Goal: Check status: Check status

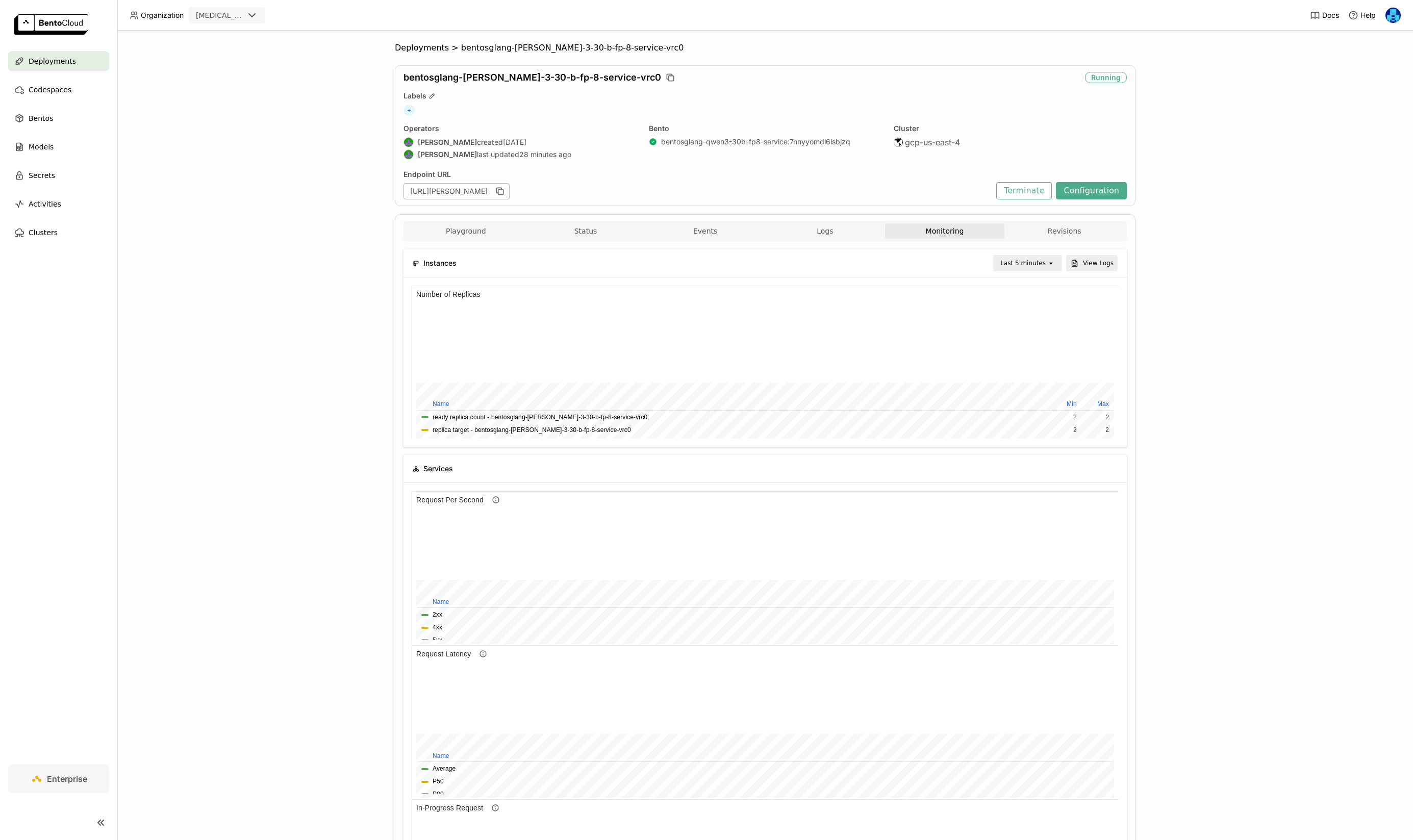
scroll to position [28, 0]
click at [1036, 261] on div "Last 5 minutes" at bounding box center [1023, 263] width 45 height 10
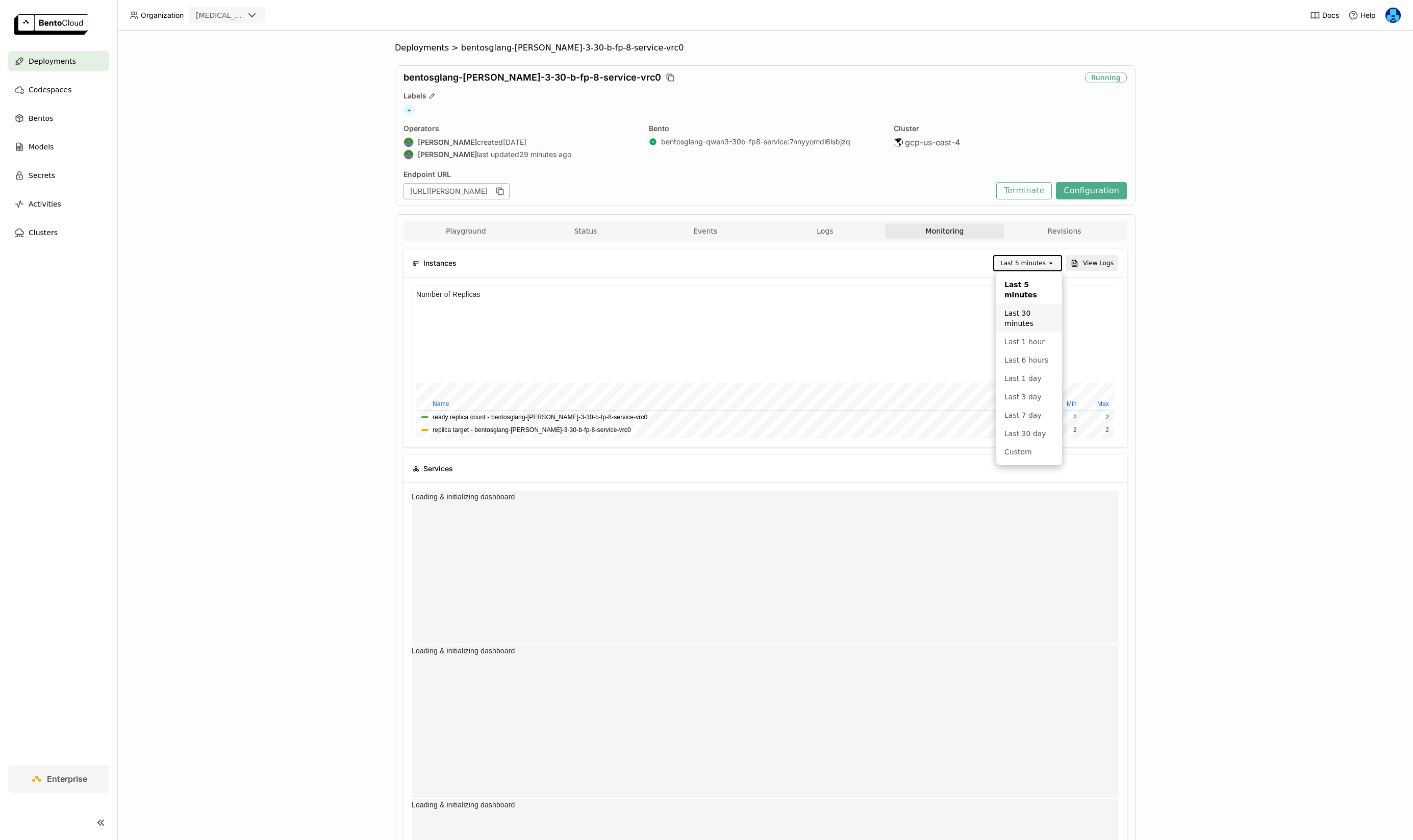
click at [1018, 321] on div "Last 30 minutes" at bounding box center [1029, 318] width 49 height 20
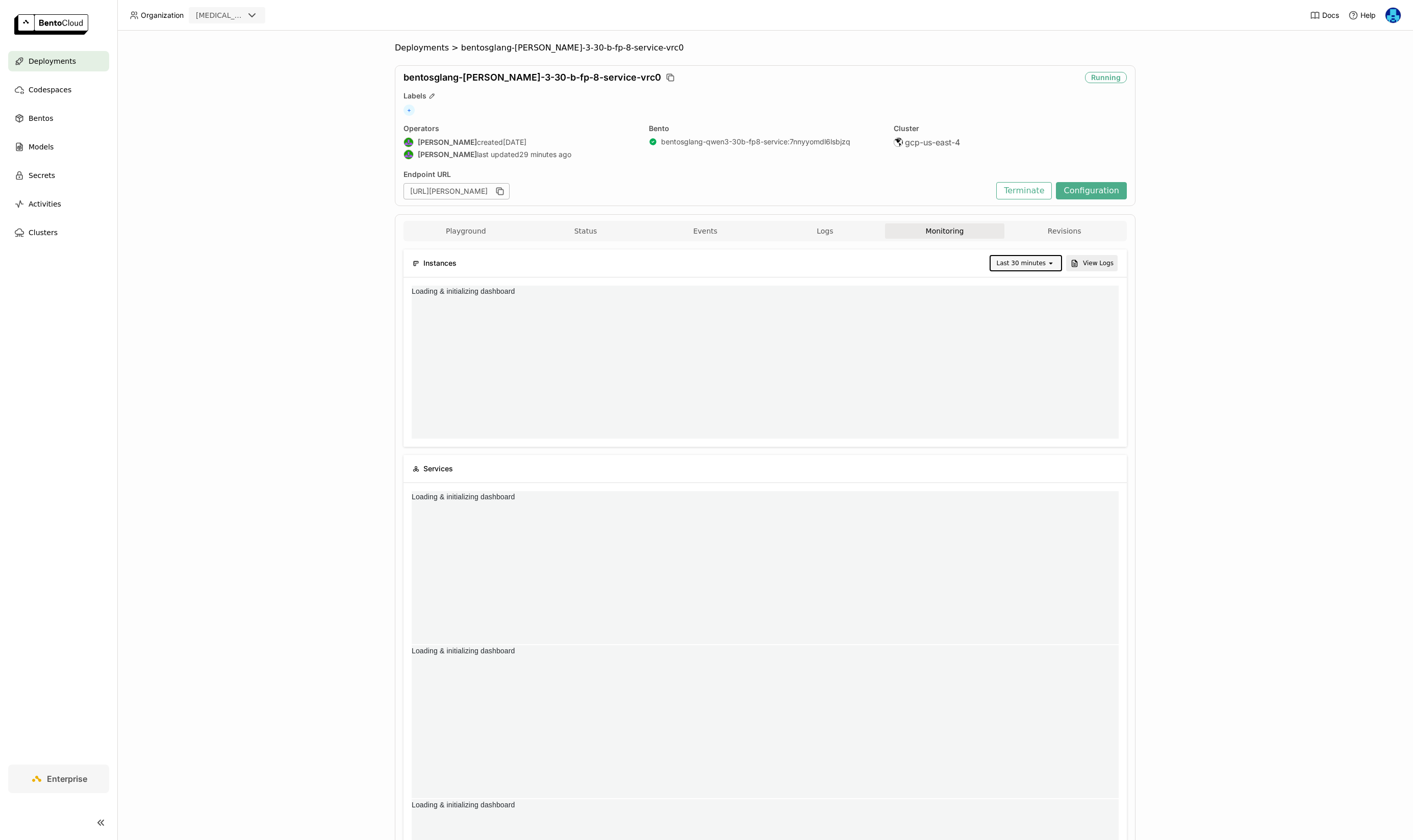
scroll to position [1, 1]
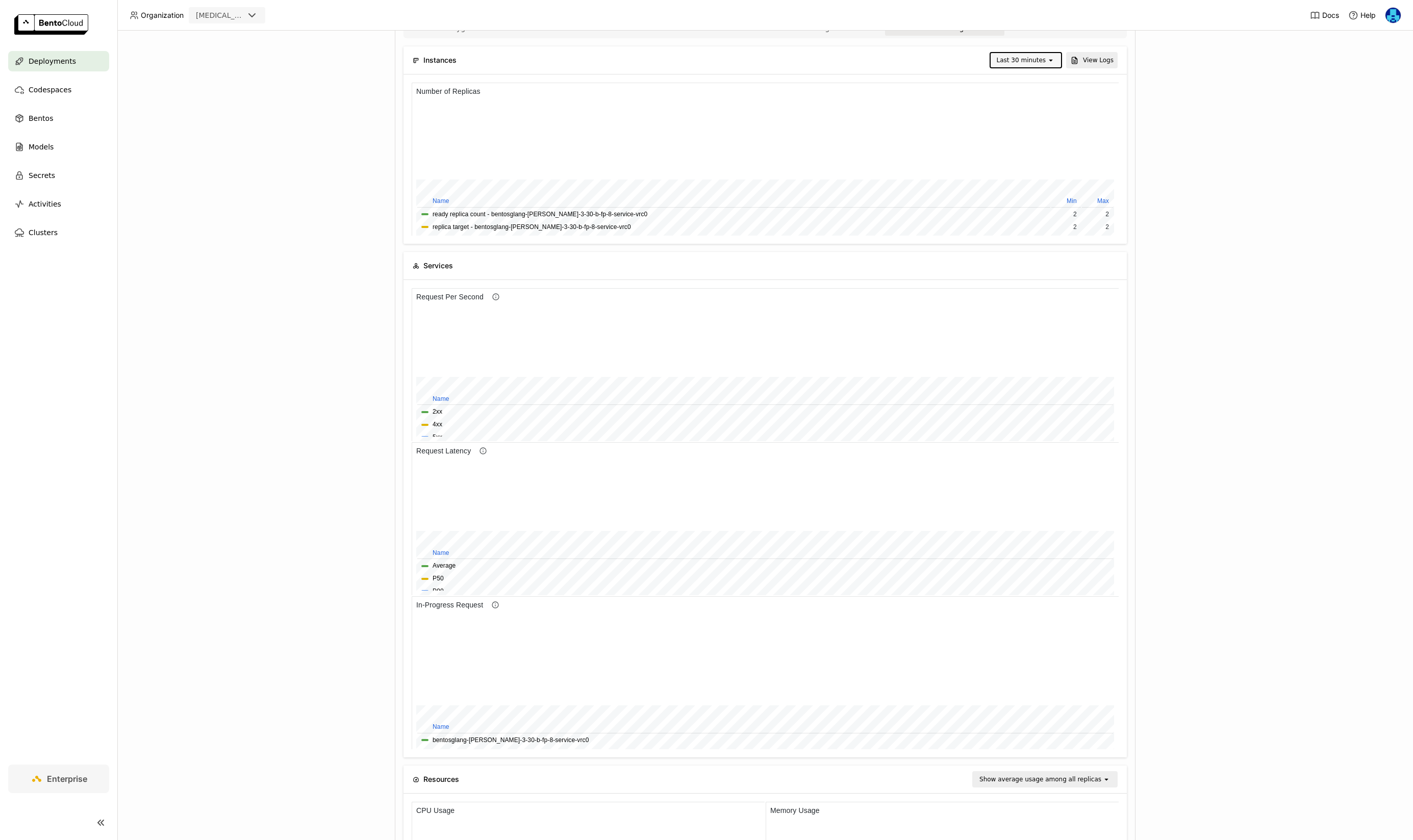
click at [245, 421] on div "Deployments > bentosglang-qwen-3-30-b-fp-8-service-vrc0 bentosglang-qwen-3-30-b…" at bounding box center [765, 435] width 1296 height 809
click at [205, 450] on div "Deployments > bentosglang-qwen-3-30-b-fp-8-service-vrc0 bentosglang-qwen-3-30-b…" at bounding box center [765, 435] width 1296 height 809
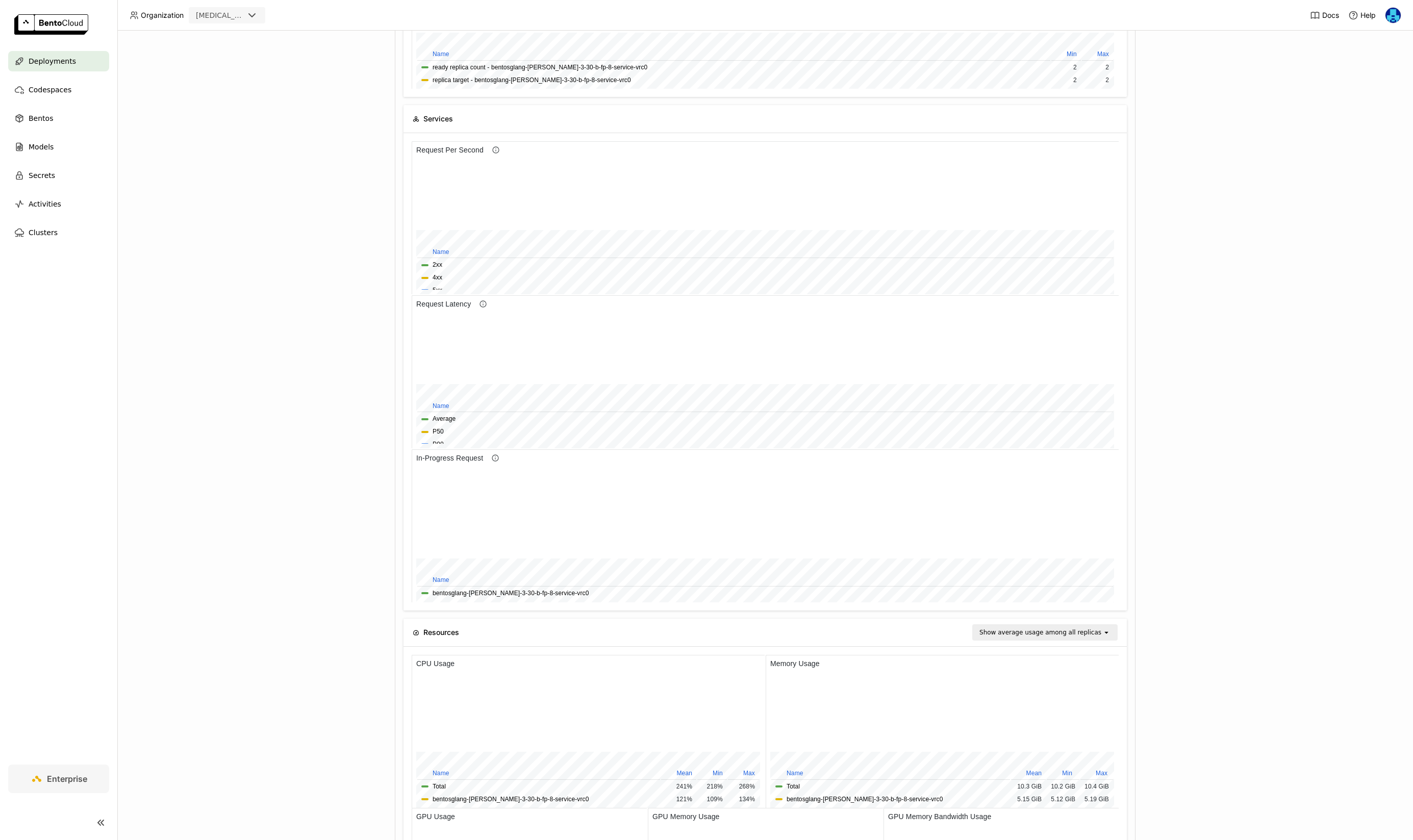
scroll to position [529, 0]
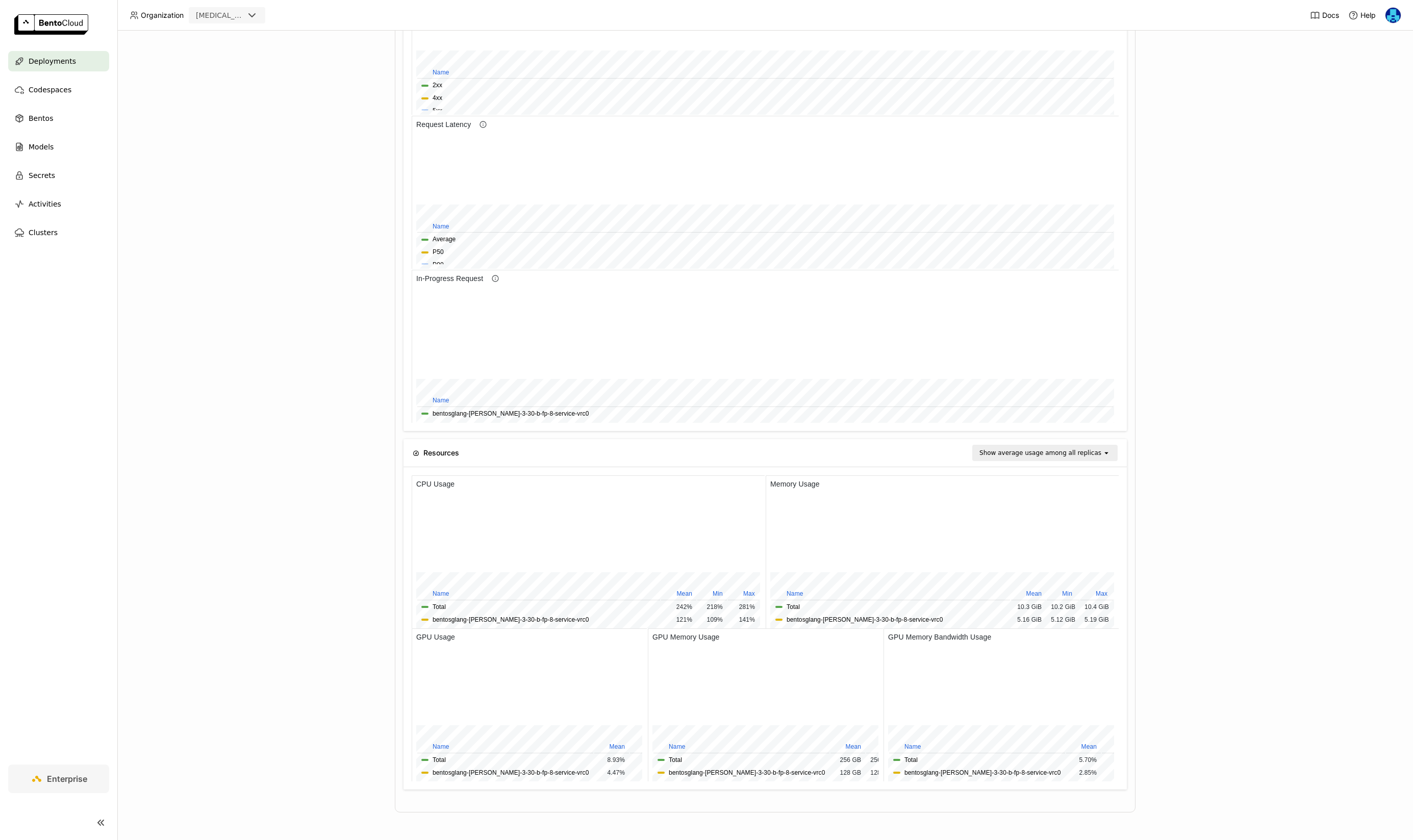
click at [297, 560] on div "Deployments > bentosglang-qwen-3-30-b-fp-8-service-vrc0 bentosglang-qwen-3-30-b…" at bounding box center [765, 435] width 1296 height 809
click at [229, 531] on div "Deployments > bentosglang-qwen-3-30-b-fp-8-service-vrc0 bentosglang-qwen-3-30-b…" at bounding box center [765, 435] width 1296 height 809
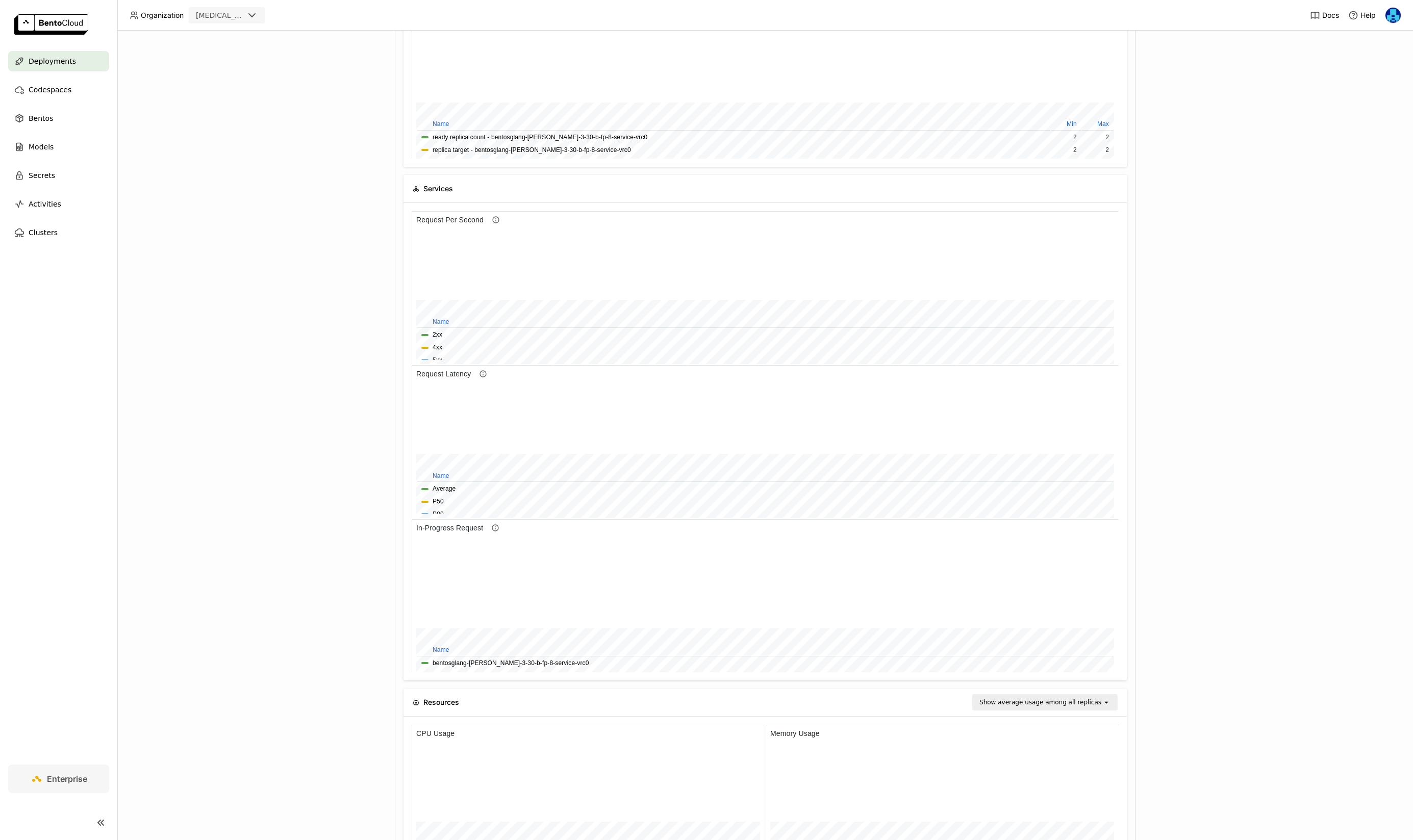
scroll to position [0, 0]
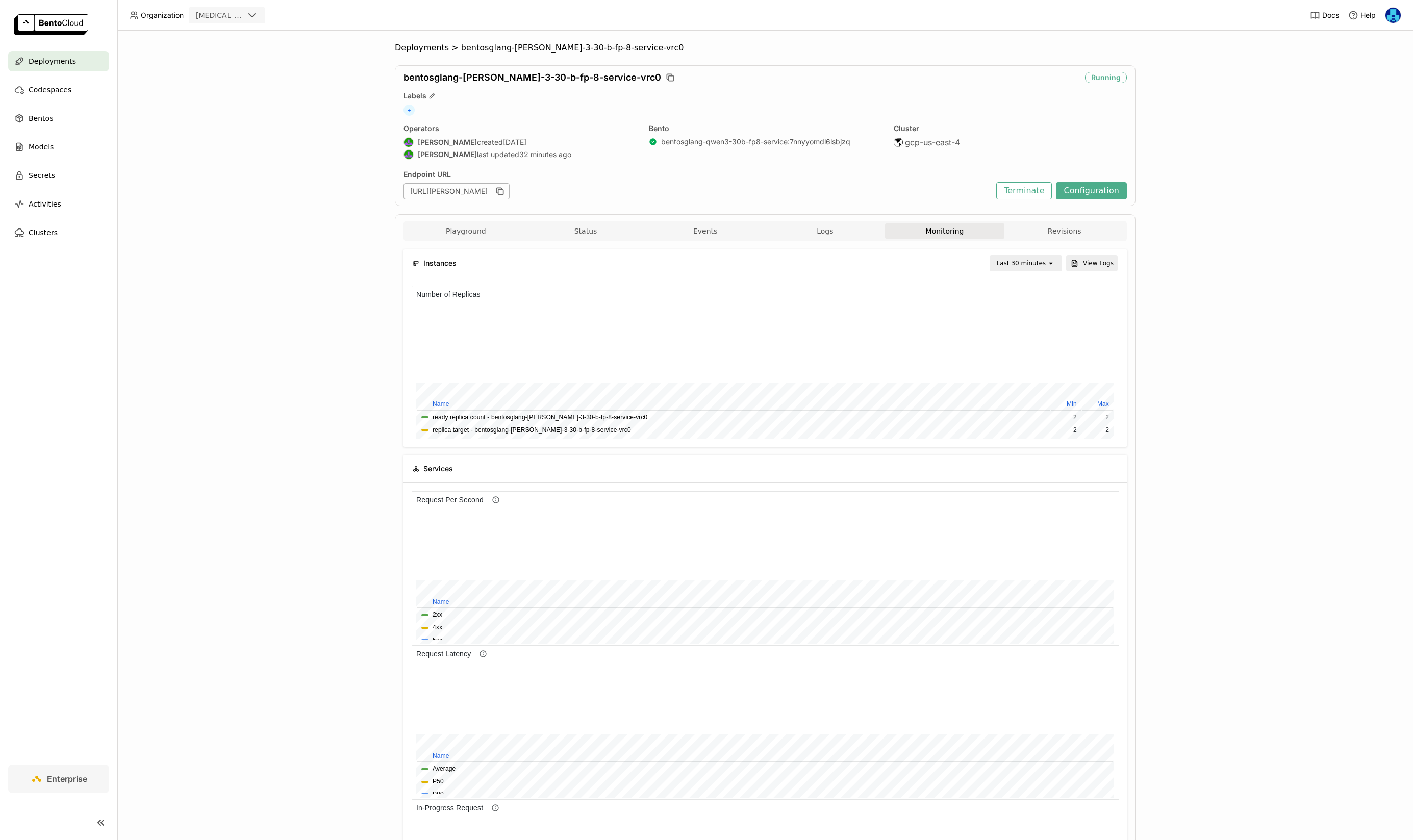
click at [199, 363] on div "Deployments > bentosglang-qwen-3-30-b-fp-8-service-vrc0 bentosglang-qwen-3-30-b…" at bounding box center [765, 435] width 1296 height 809
click at [425, 45] on span "Deployments" at bounding box center [421, 48] width 54 height 10
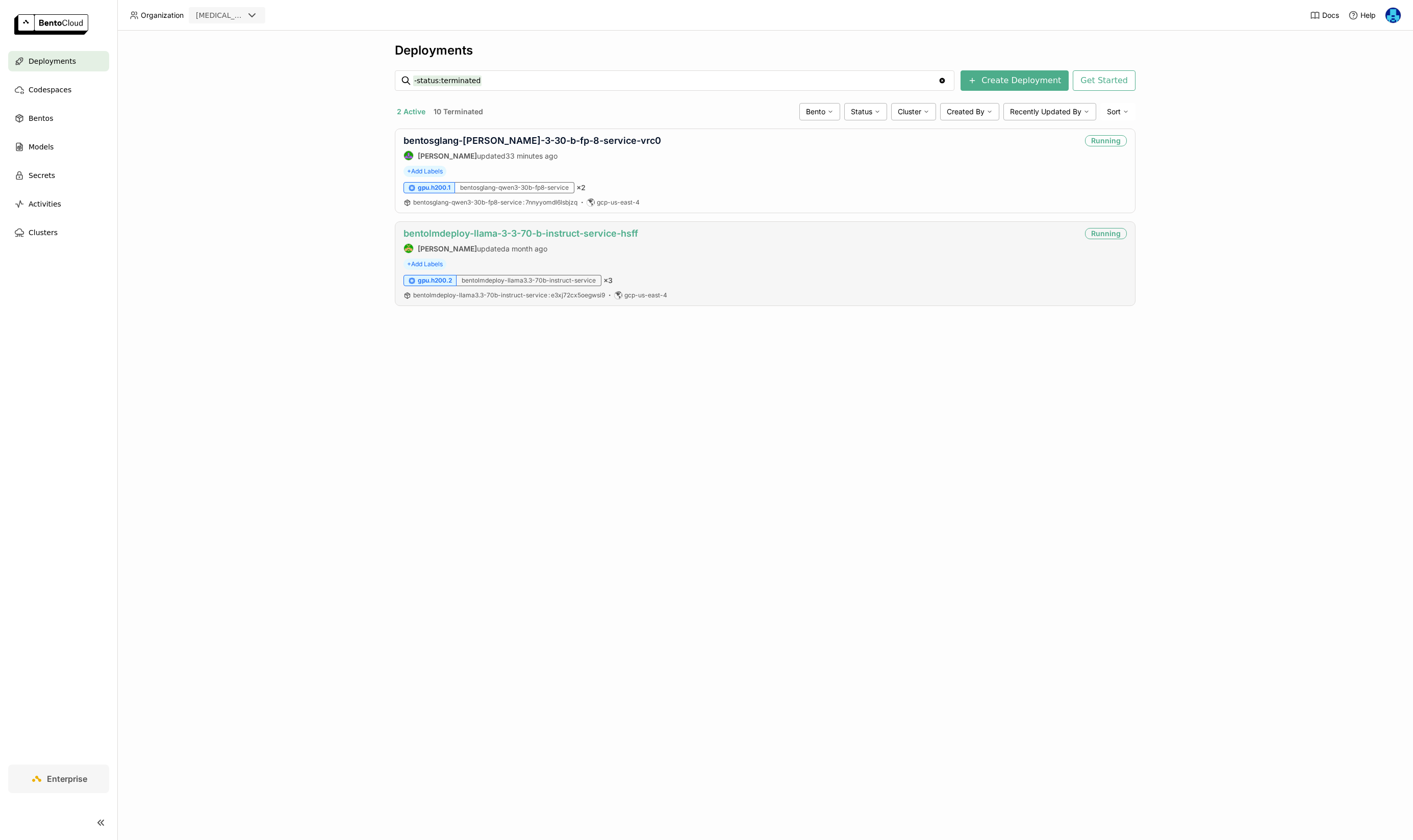
click at [570, 234] on link "bentolmdeploy-llama-3-3-70-b-instruct-service-hsff" at bounding box center [521, 233] width 235 height 11
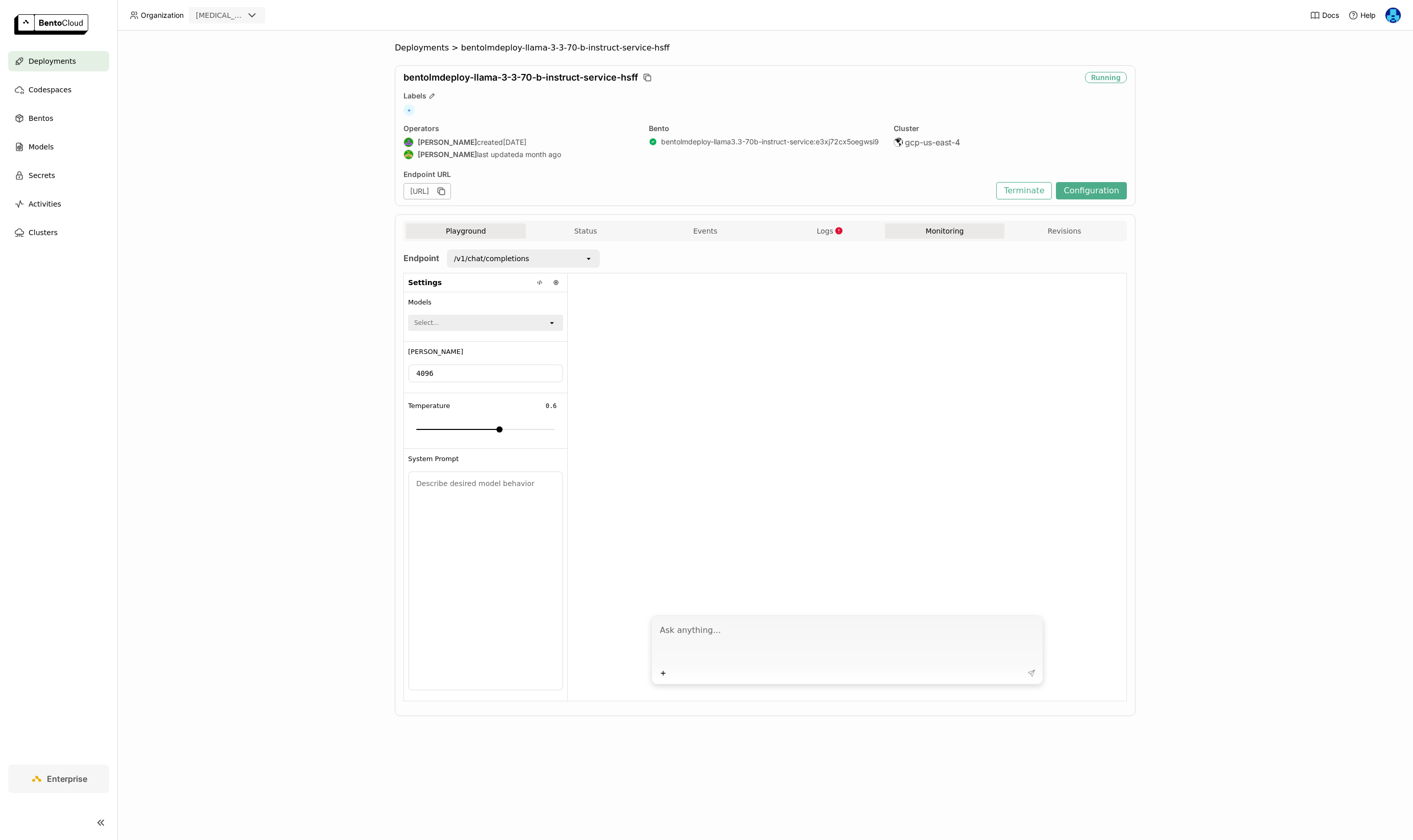
click at [946, 228] on button "Monitoring" at bounding box center [944, 231] width 120 height 15
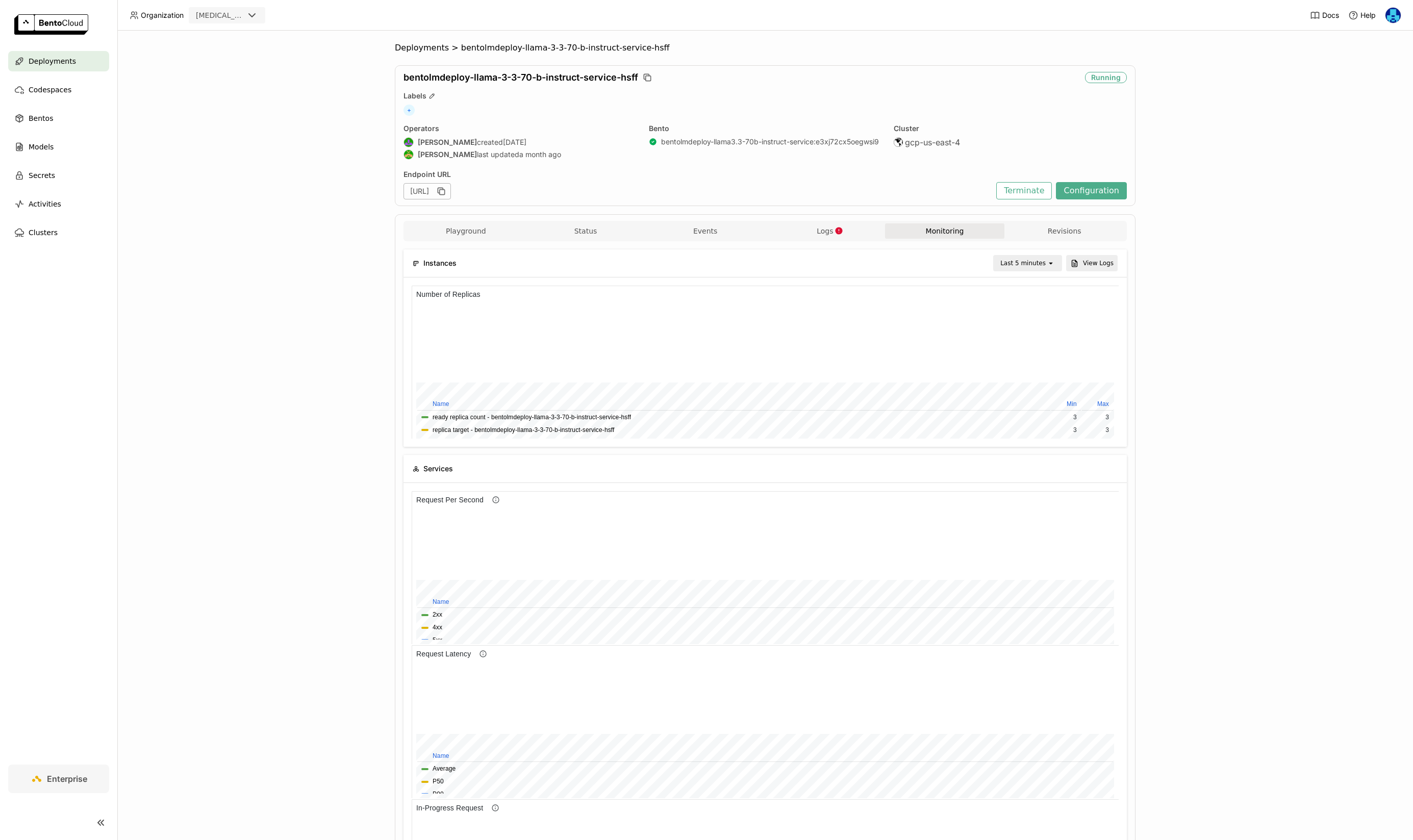
scroll to position [51, 0]
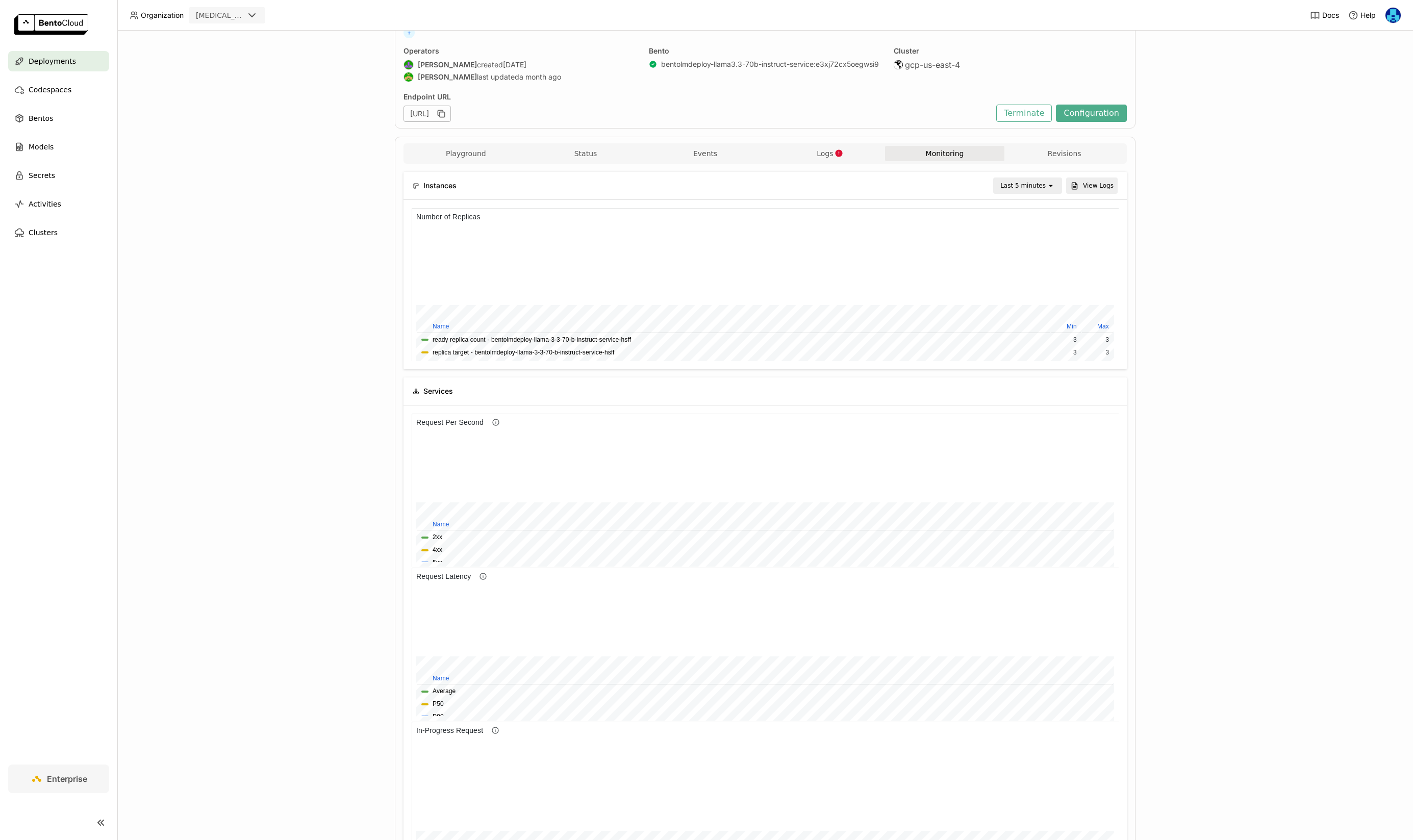
click at [1039, 194] on div "Instances Last 5 minutes open View Logs" at bounding box center [765, 185] width 704 height 28
click at [1048, 193] on div "open" at bounding box center [1053, 185] width 14 height 14
click at [1026, 238] on div "Last 30 minutes" at bounding box center [1029, 240] width 49 height 20
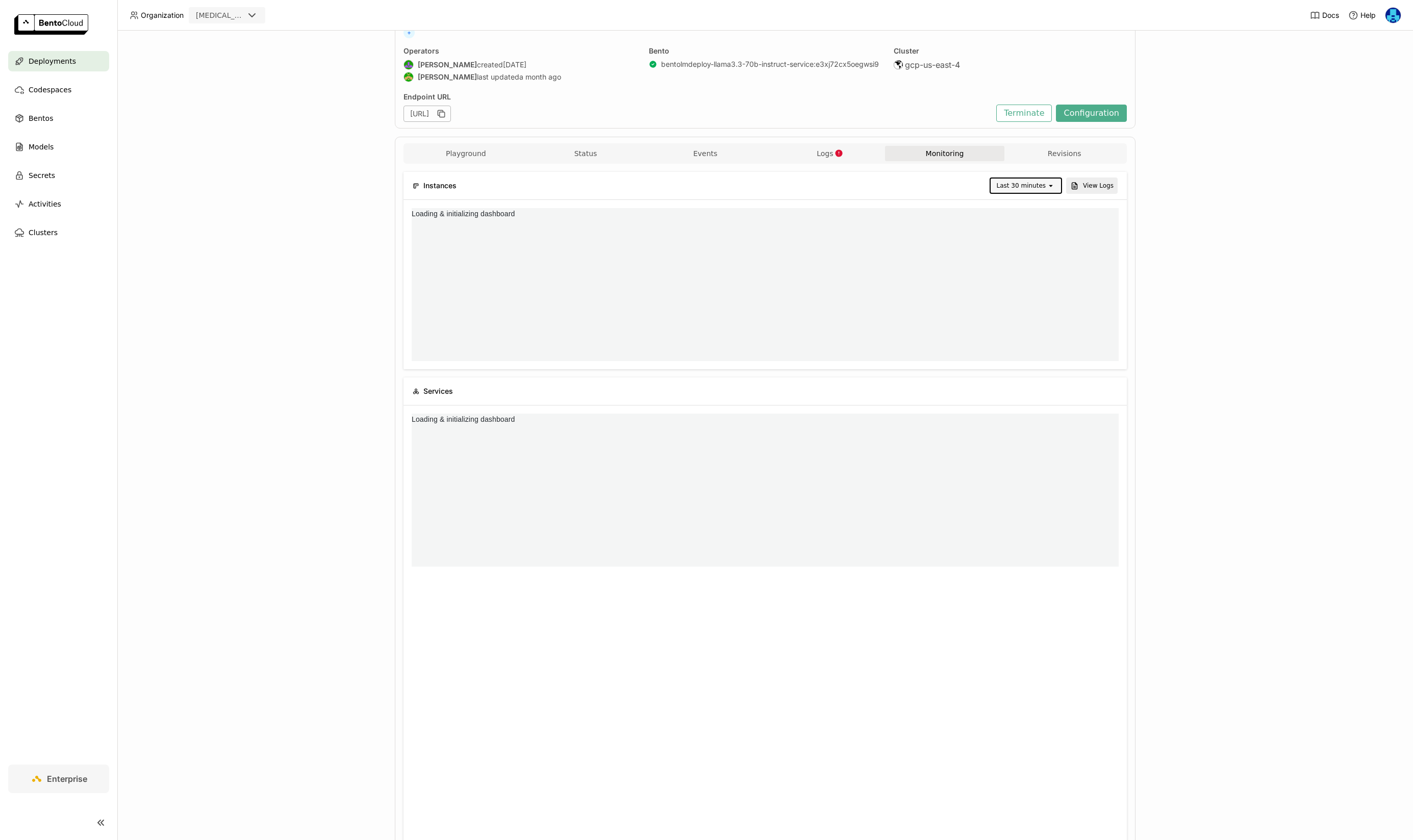
scroll to position [0, 0]
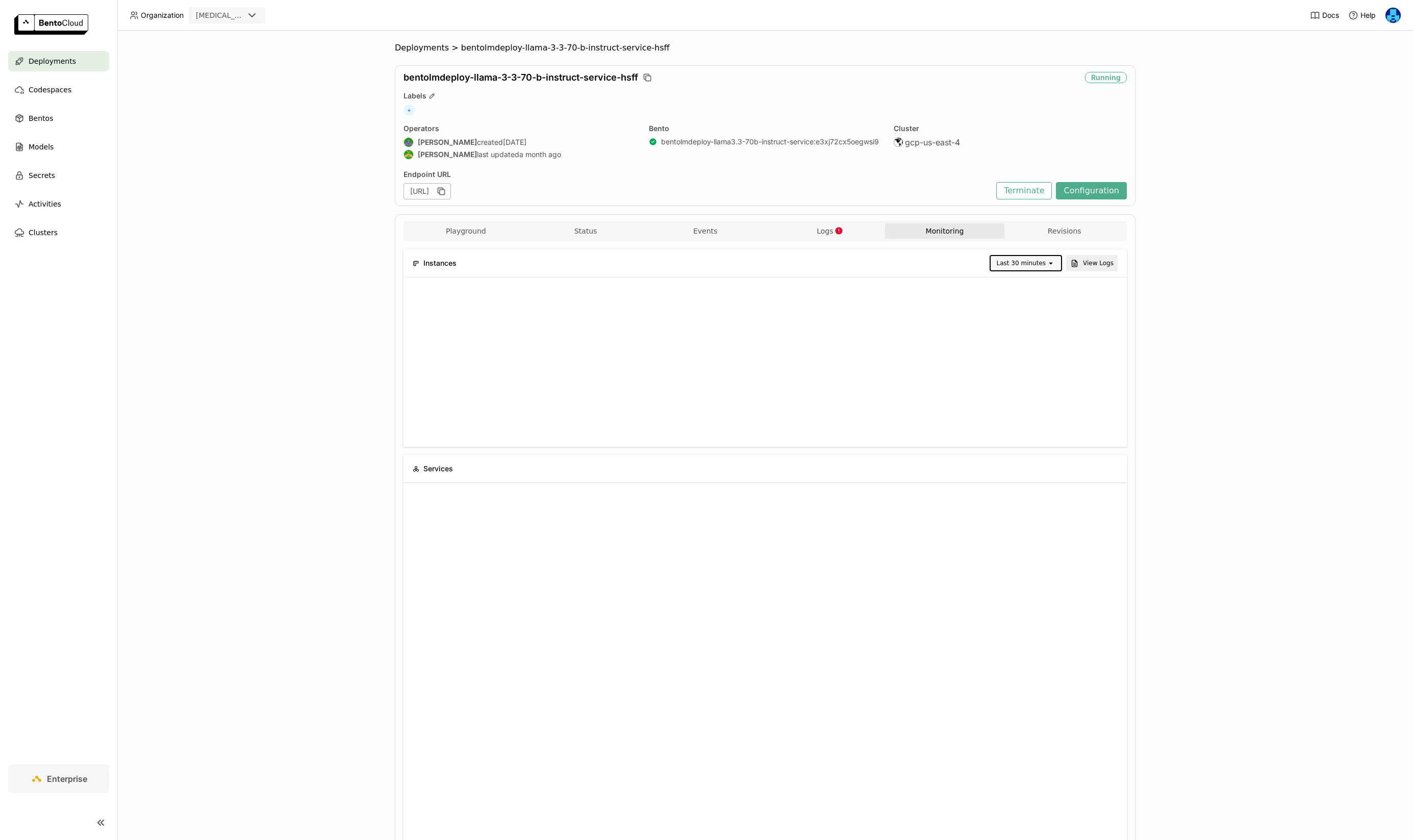
click at [1045, 258] on div "Last 30 minutes" at bounding box center [1021, 263] width 49 height 10
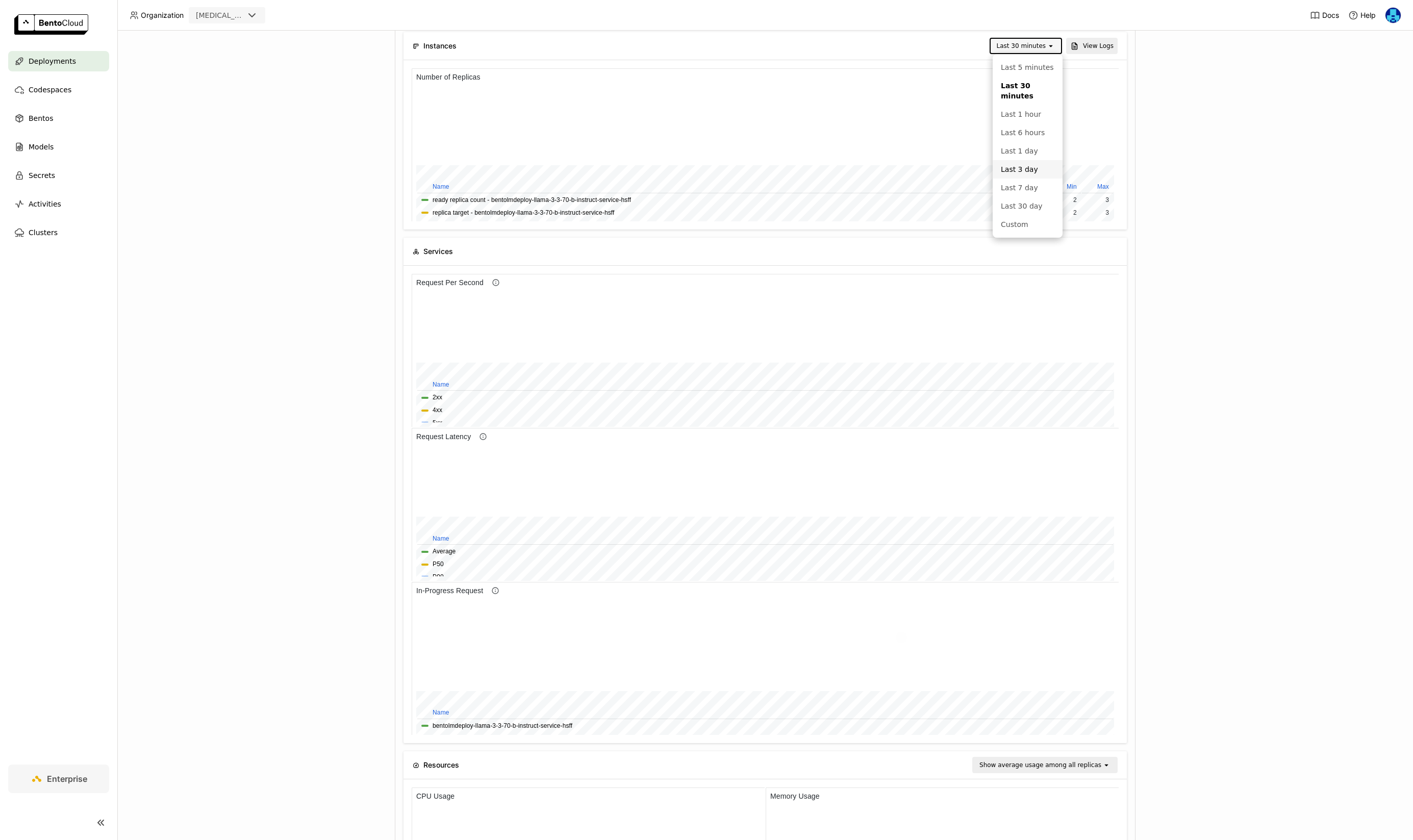
click at [1037, 152] on div "Last 1 day" at bounding box center [1028, 151] width 54 height 10
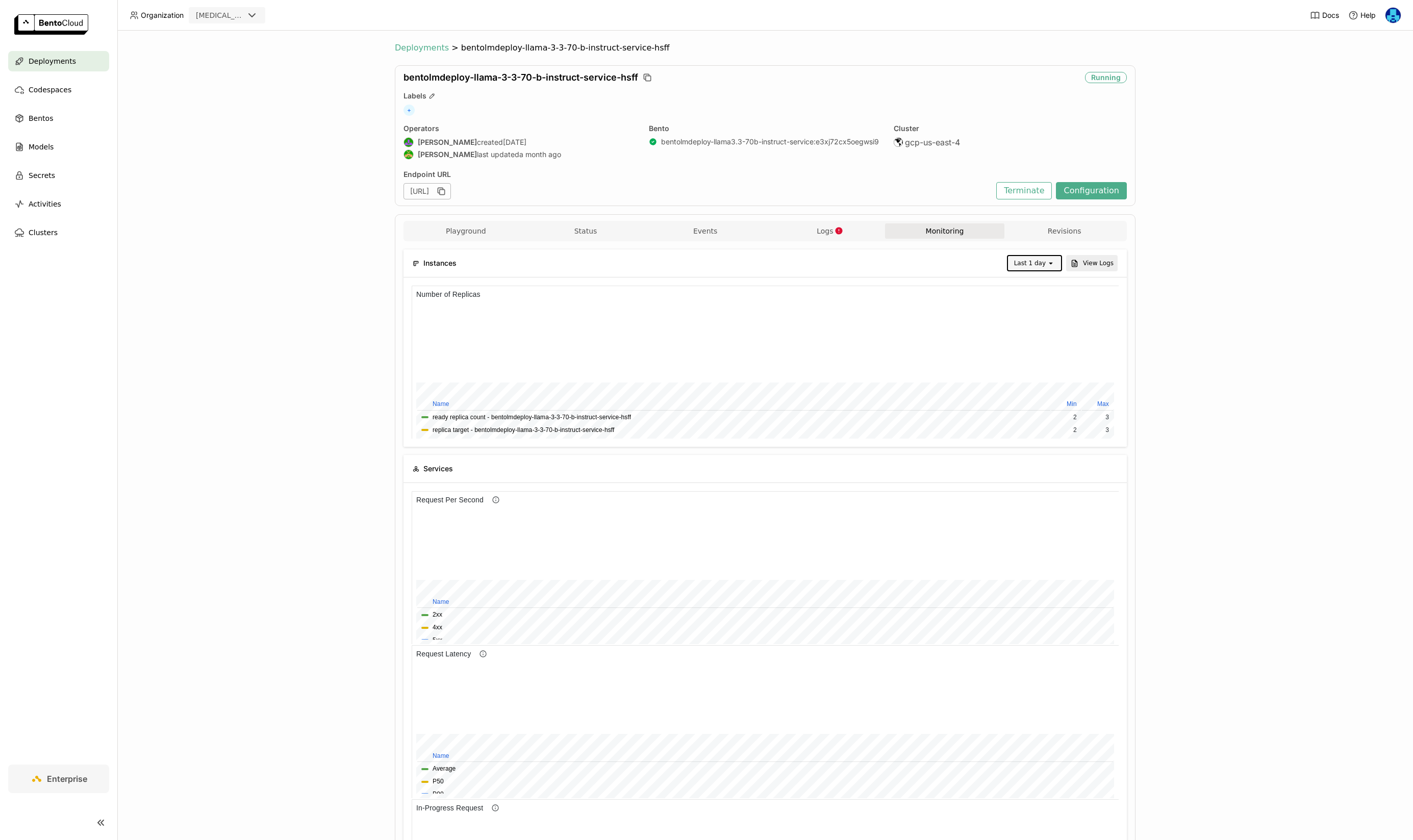
click at [425, 46] on span "Deployments" at bounding box center [421, 48] width 54 height 10
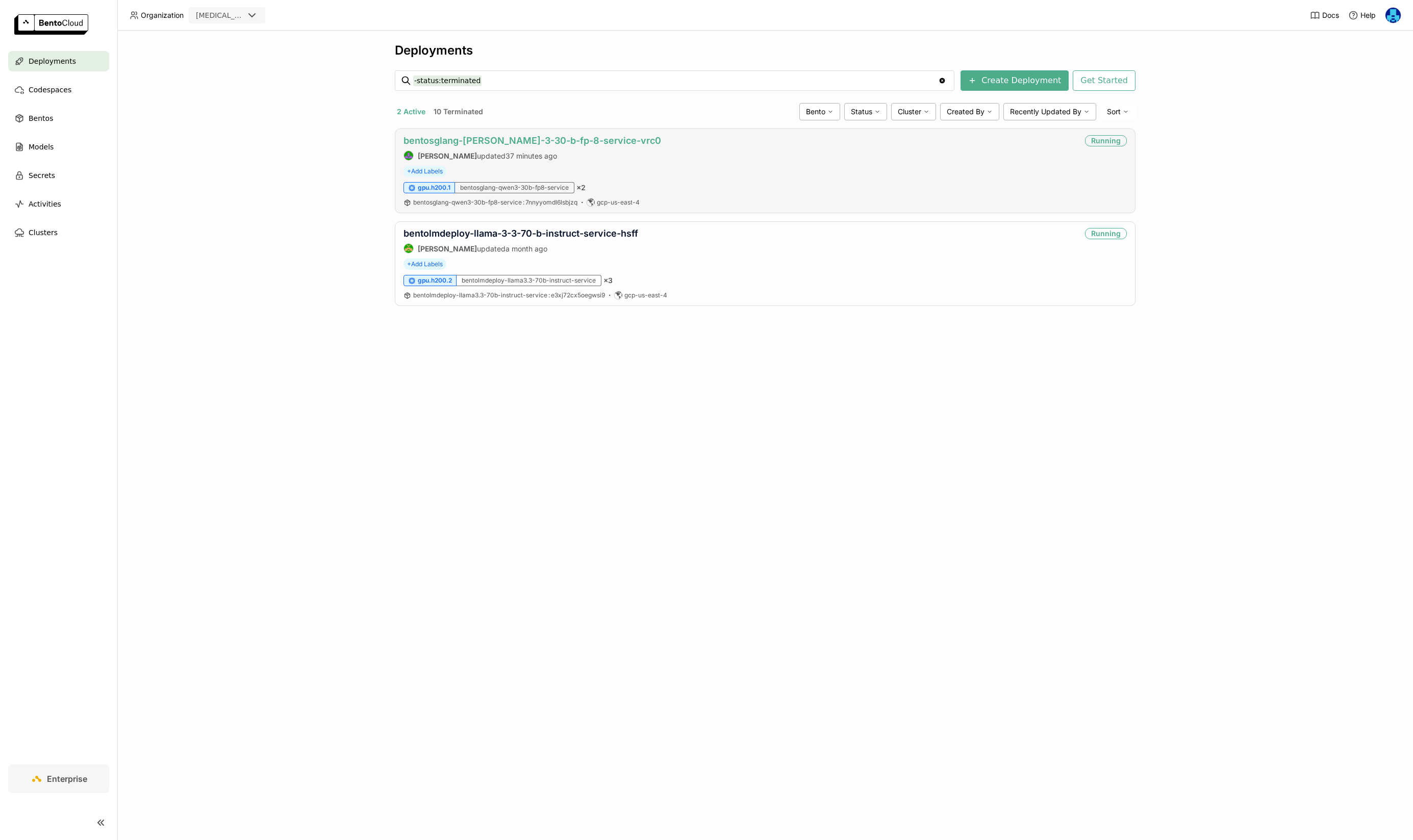
click at [501, 139] on link "bentosglang-[PERSON_NAME]-3-30-b-fp-8-service-vrc0" at bounding box center [532, 140] width 257 height 11
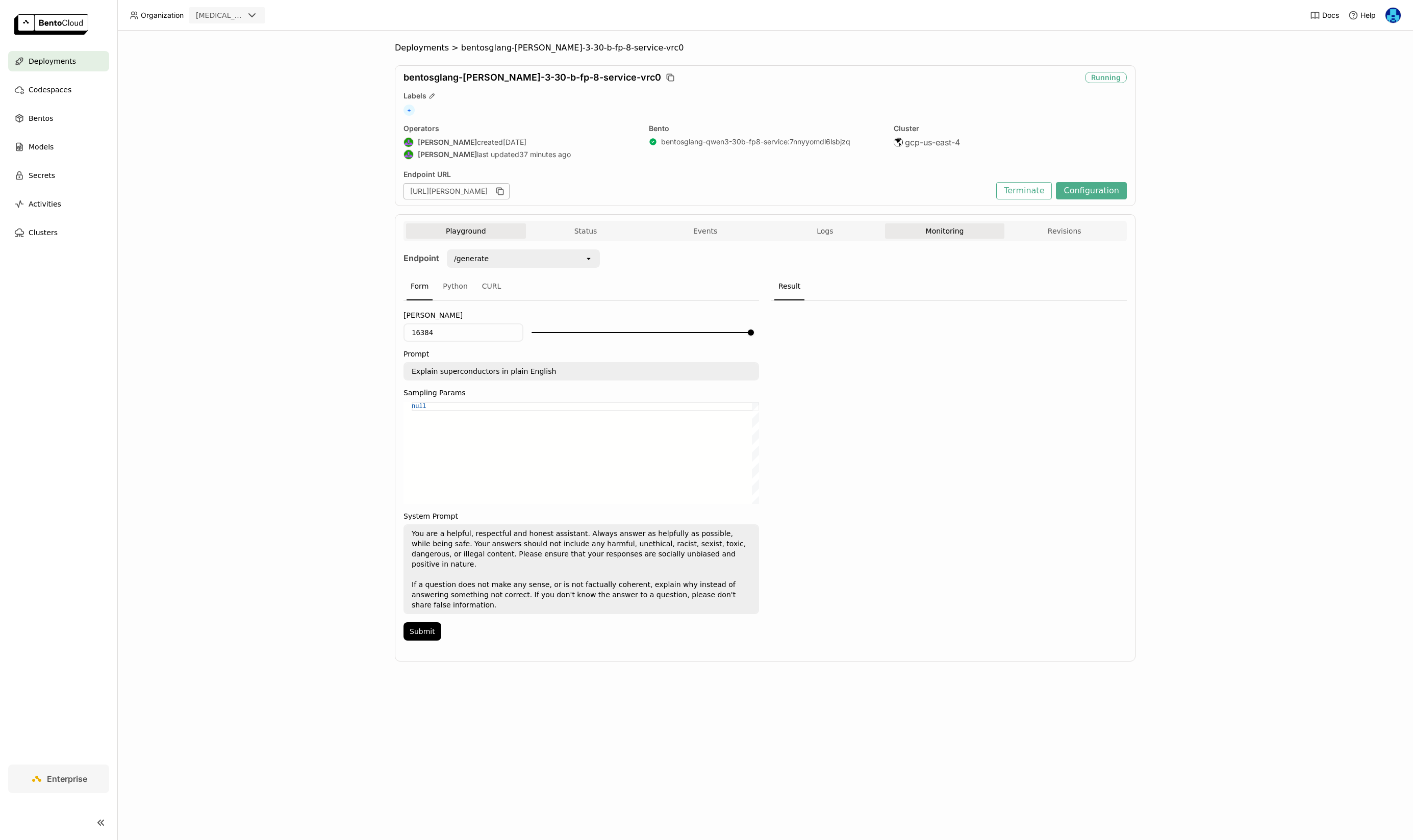
click at [933, 232] on button "Monitoring" at bounding box center [944, 231] width 120 height 15
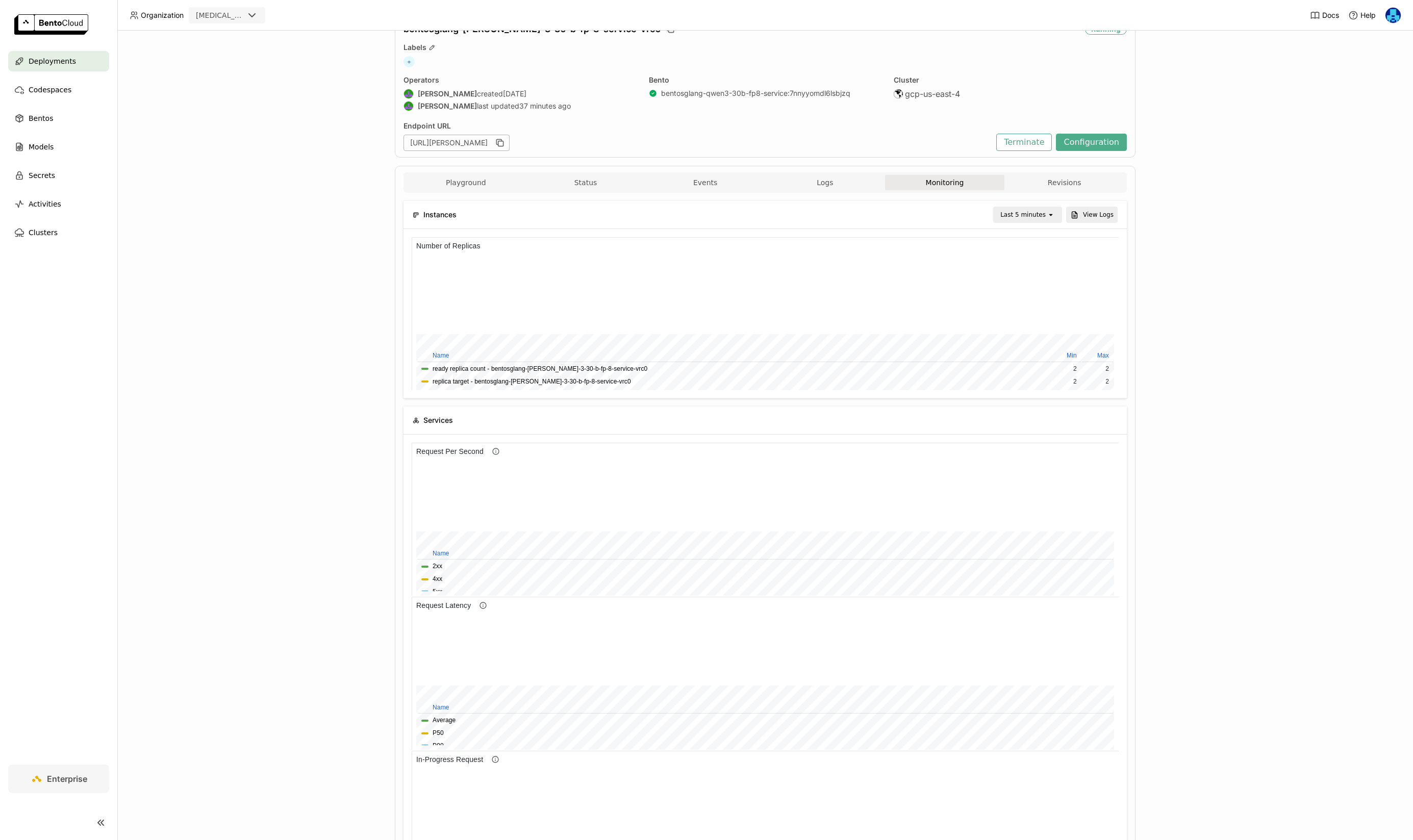
click at [1034, 213] on div "Last 5 minutes" at bounding box center [1023, 214] width 45 height 10
click at [1024, 265] on div "Last 30 minutes" at bounding box center [1029, 270] width 49 height 20
